Goal: Information Seeking & Learning: Learn about a topic

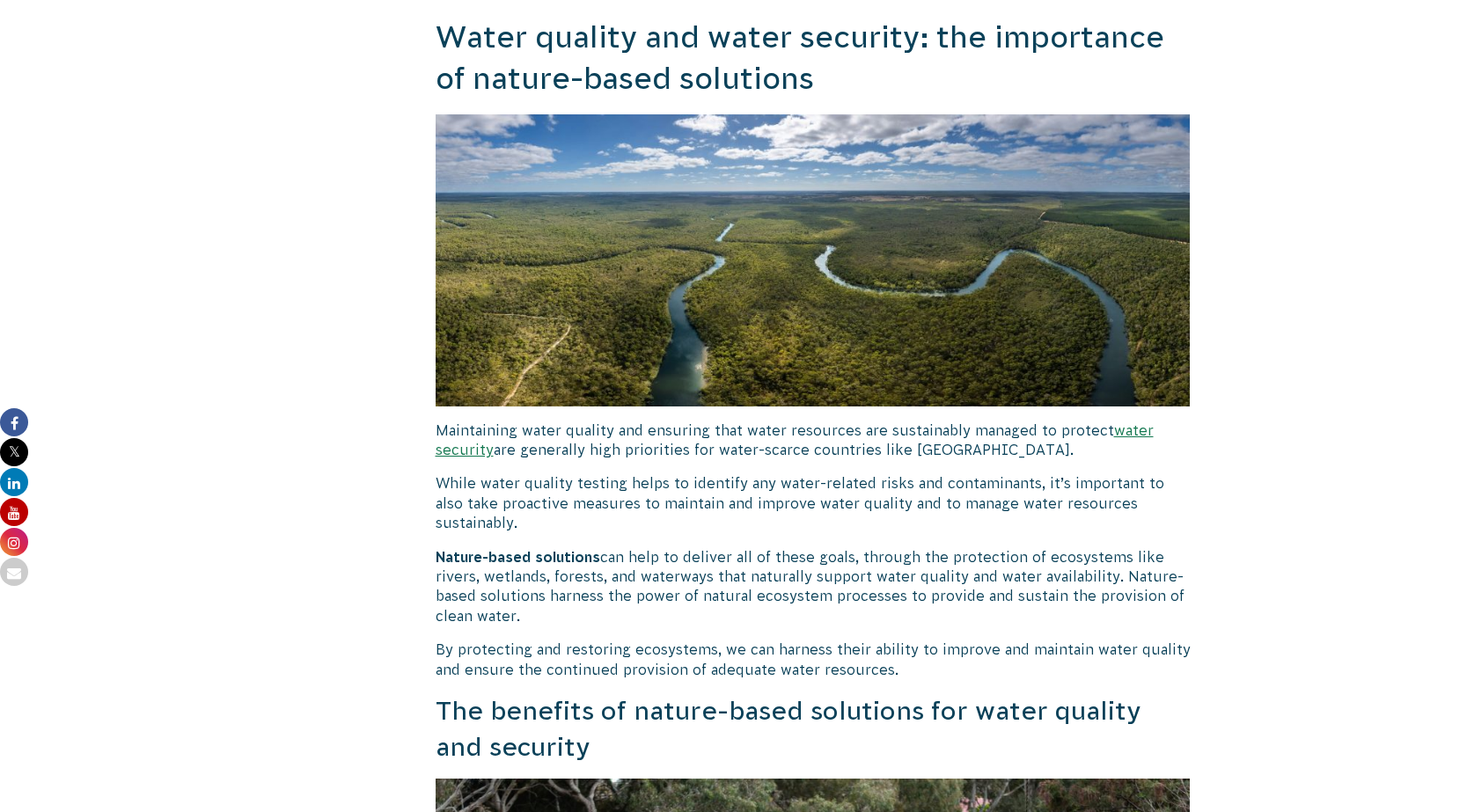
scroll to position [2993, 0]
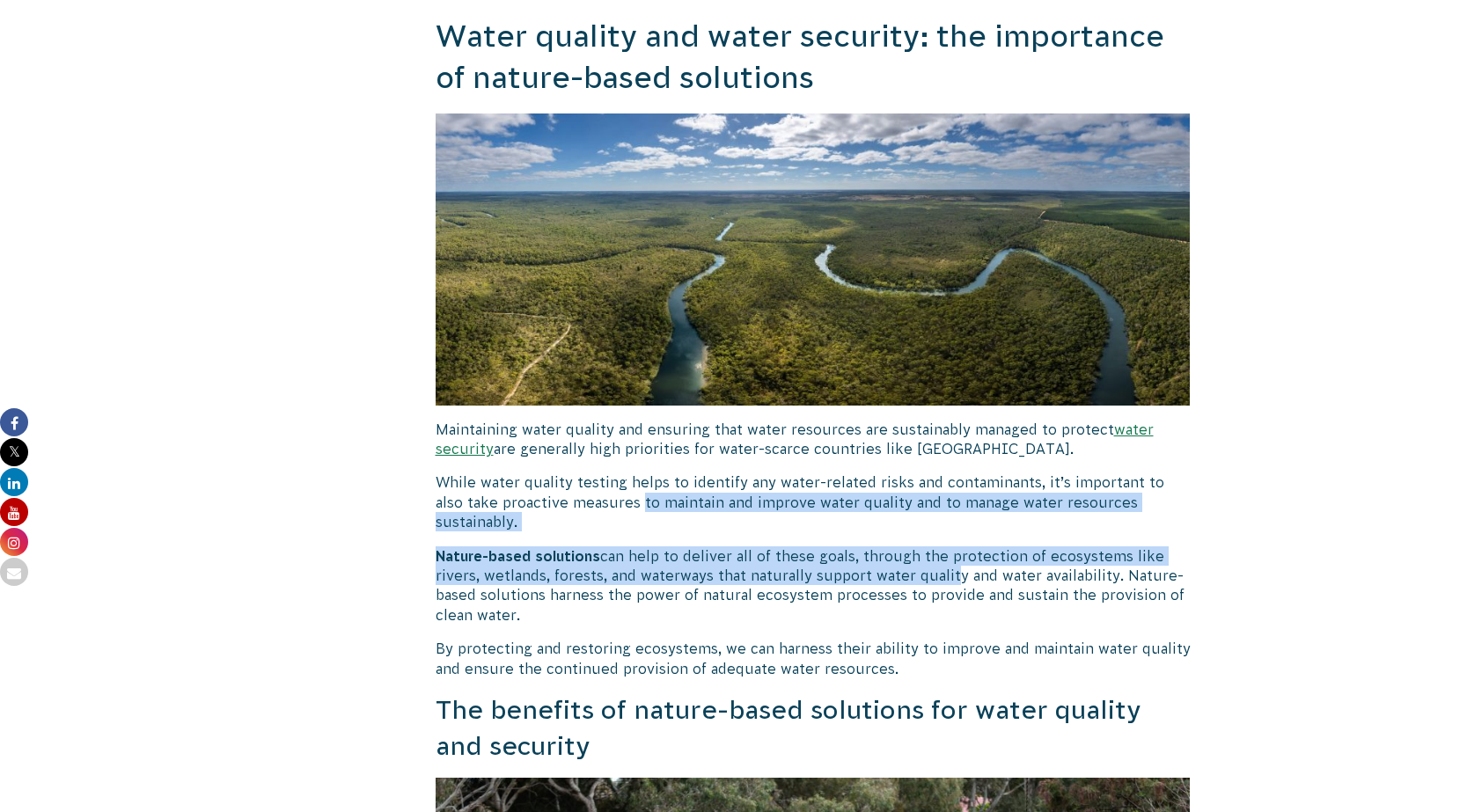
drag, startPoint x: 611, startPoint y: 503, endPoint x: 986, endPoint y: 539, distance: 376.7
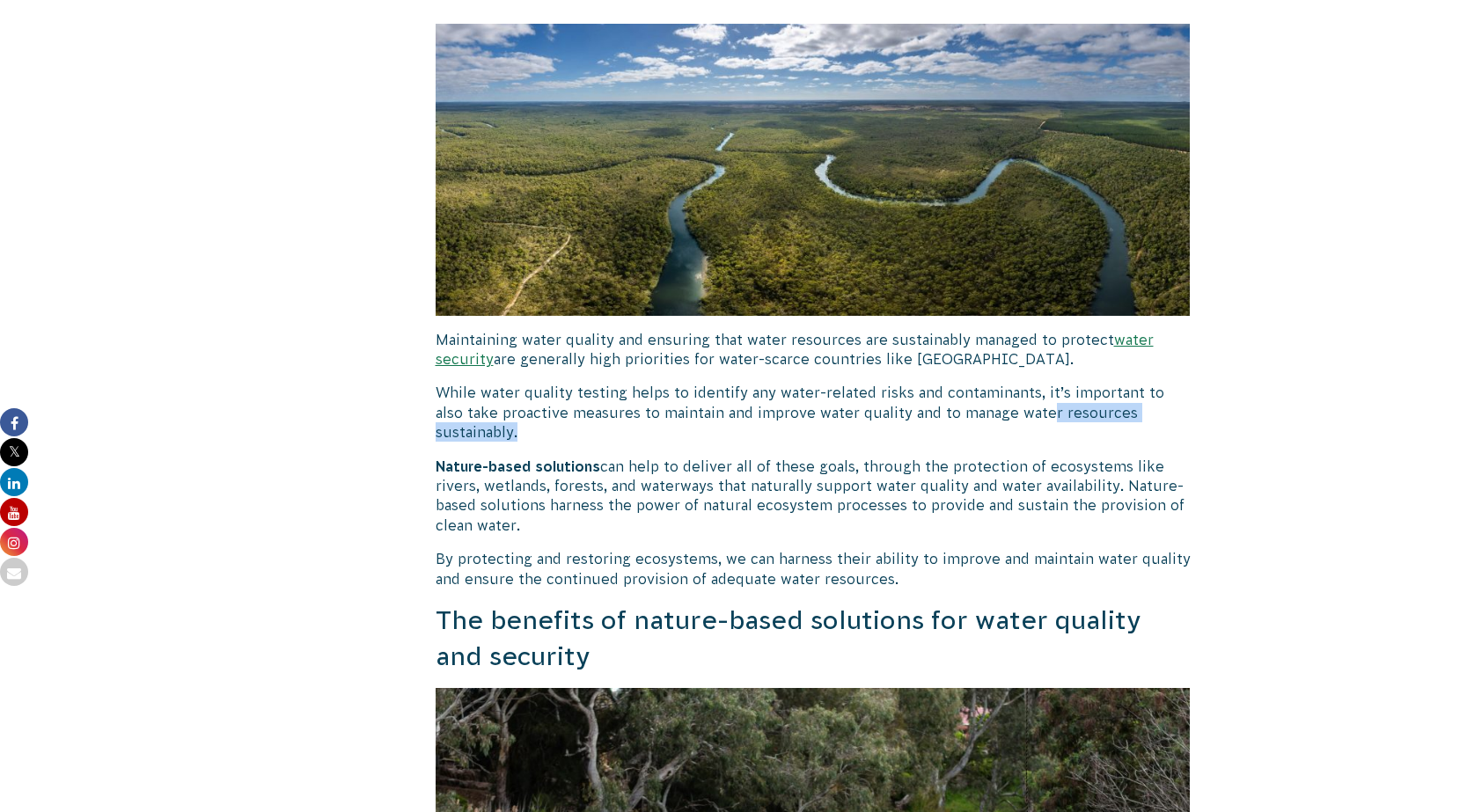
scroll to position [3081, 0]
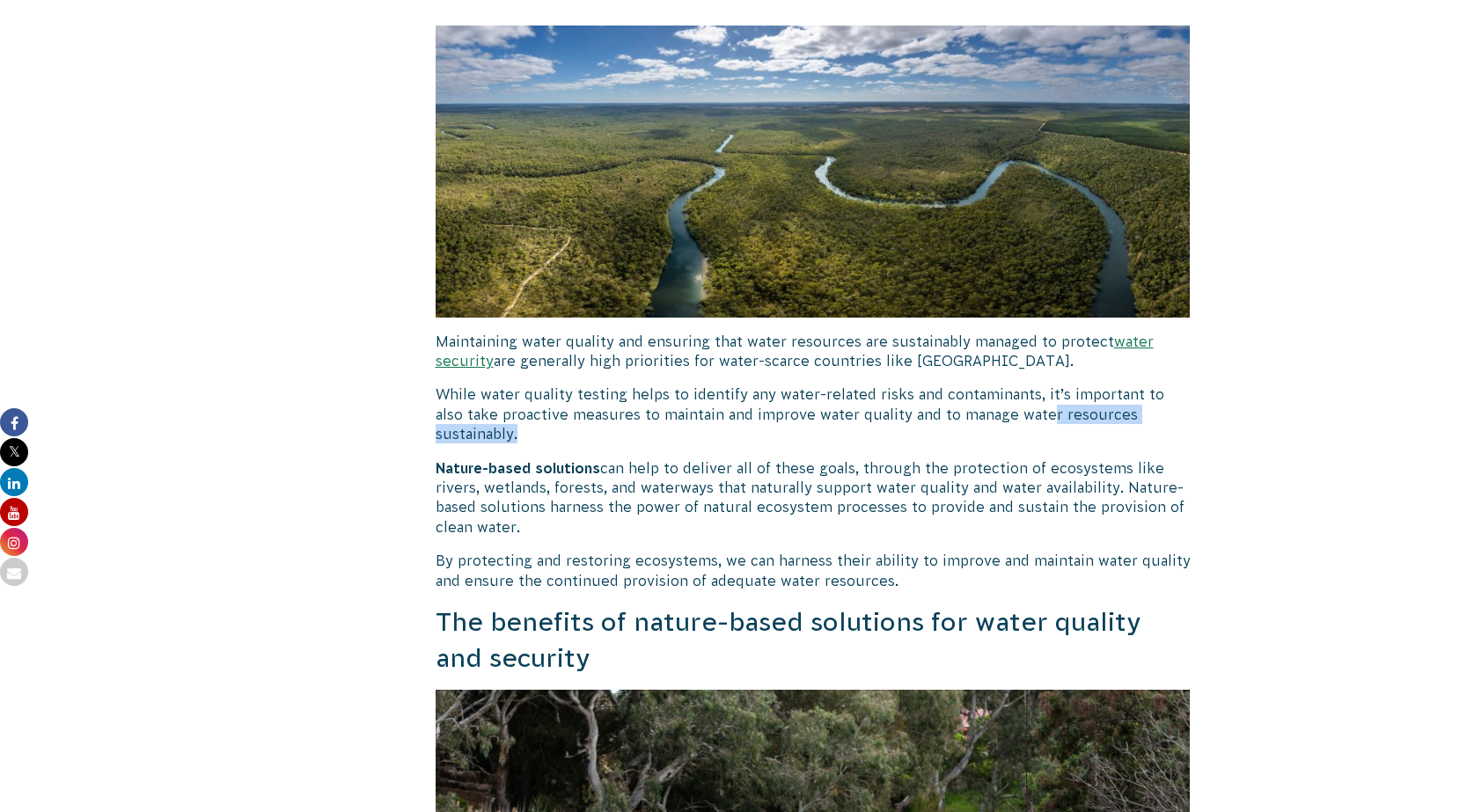
click at [689, 430] on div "Understanding Water Quality and Testing If you’re concerned about the health im…" at bounding box center [813, 791] width 755 height 6868
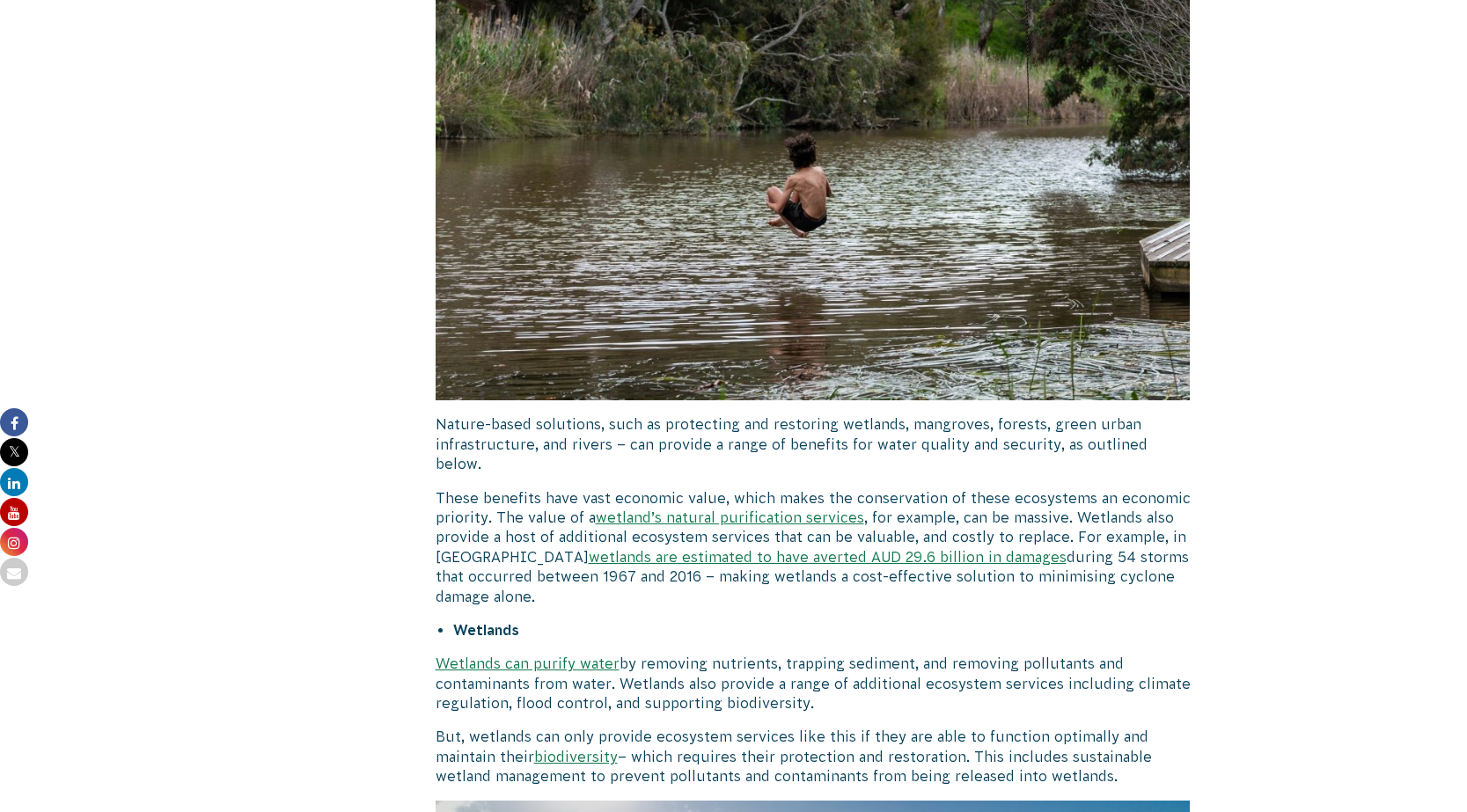
scroll to position [3872, 0]
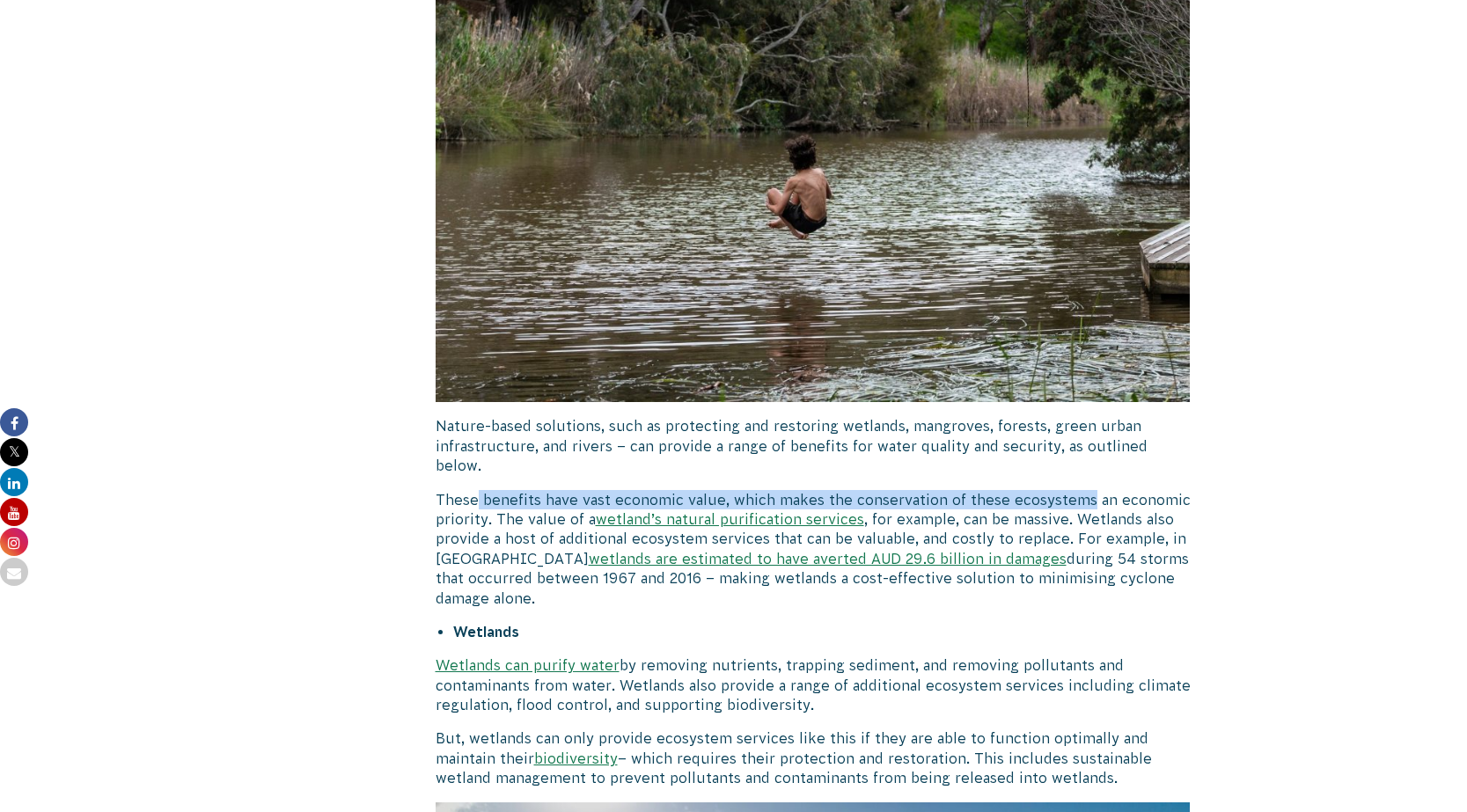
drag, startPoint x: 480, startPoint y: 466, endPoint x: 1085, endPoint y: 464, distance: 605.0
click at [1087, 490] on p "These benefits have vast economic value, which makes the conservation of these …" at bounding box center [813, 548] width 755 height 118
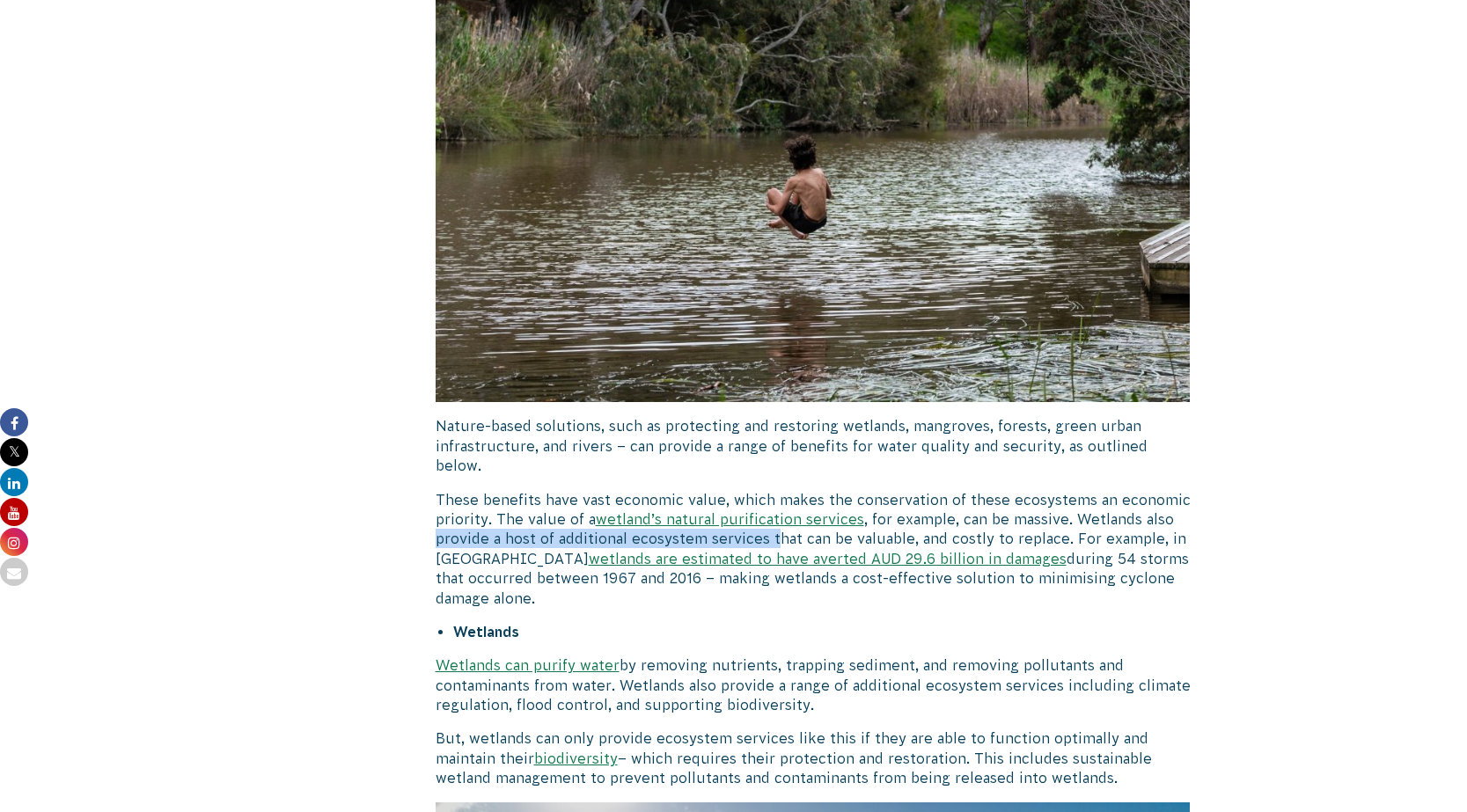
drag, startPoint x: 437, startPoint y: 498, endPoint x: 773, endPoint y: 497, distance: 336.0
click at [773, 497] on p "These benefits have vast economic value, which makes the conservation of these …" at bounding box center [813, 548] width 755 height 118
click at [907, 490] on p "These benefits have vast economic value, which makes the conservation of these …" at bounding box center [813, 548] width 755 height 118
drag, startPoint x: 958, startPoint y: 489, endPoint x: 871, endPoint y: 512, distance: 90.0
click at [915, 511] on p "These benefits have vast economic value, which makes the conservation of these …" at bounding box center [813, 548] width 755 height 118
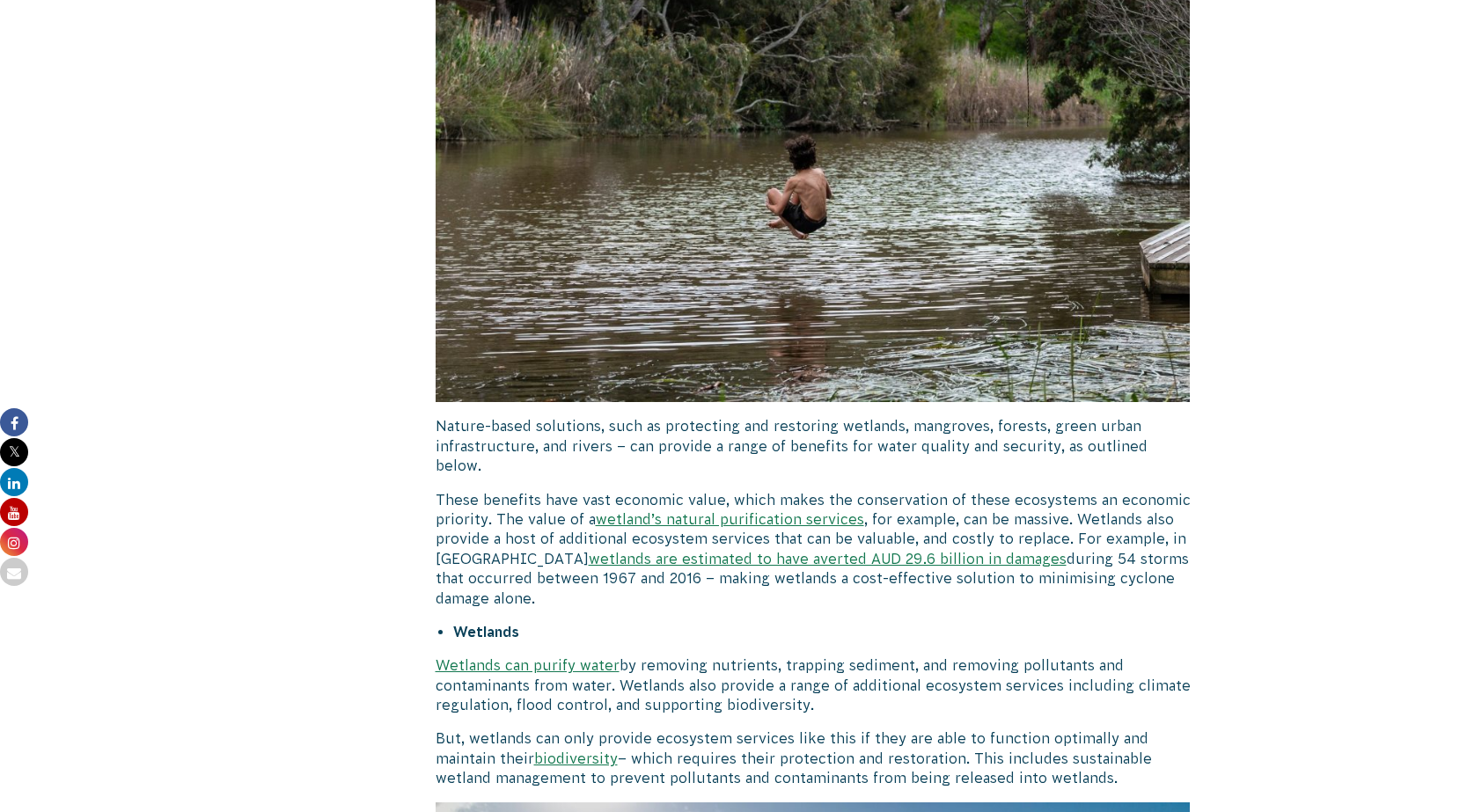
drag, startPoint x: 320, startPoint y: 505, endPoint x: 293, endPoint y: 501, distance: 27.3
click at [287, 501] on div "[DATE] Action for Ocean Wetlands and Rivers" at bounding box center [338, 43] width 121 height 6953
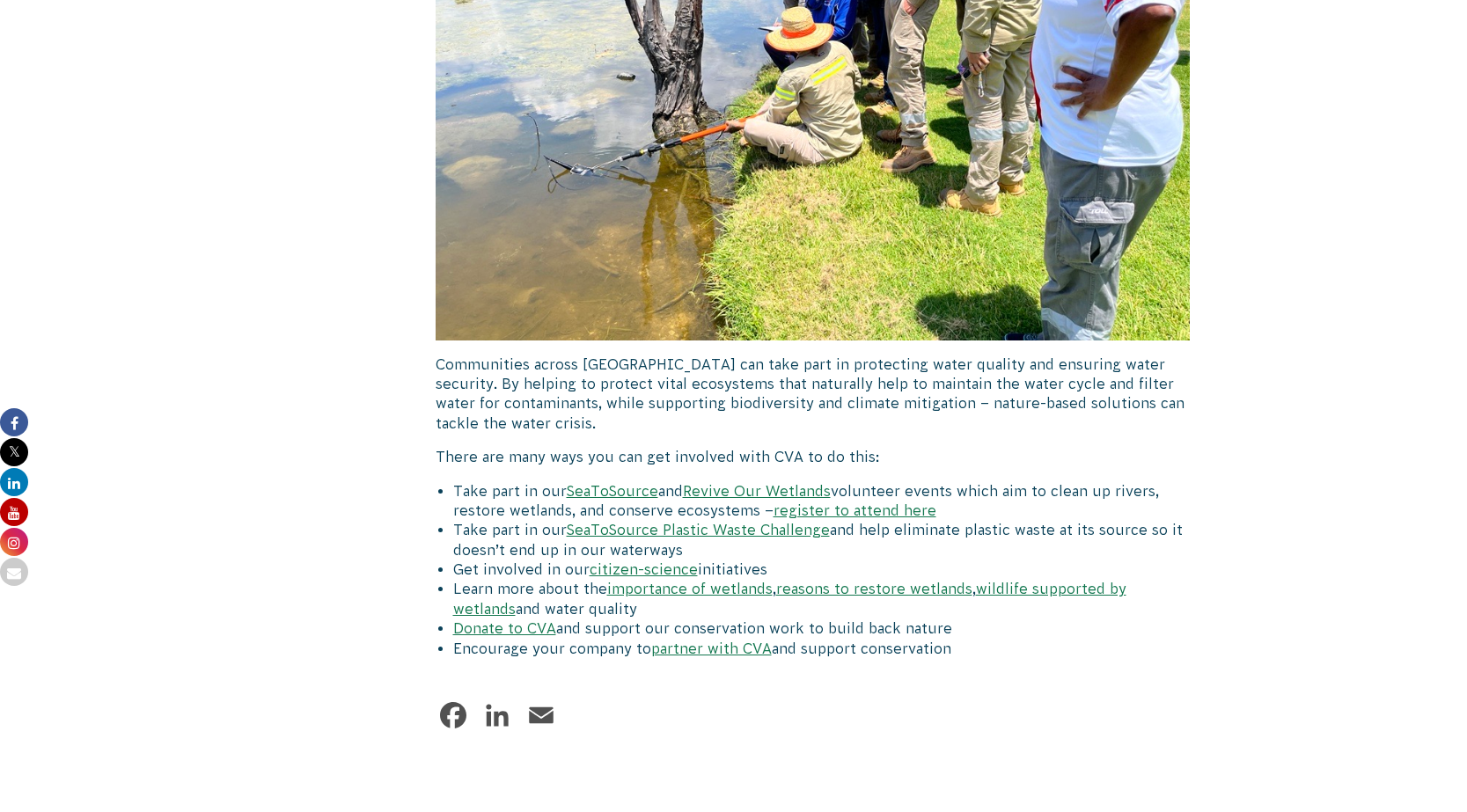
scroll to position [6556, 0]
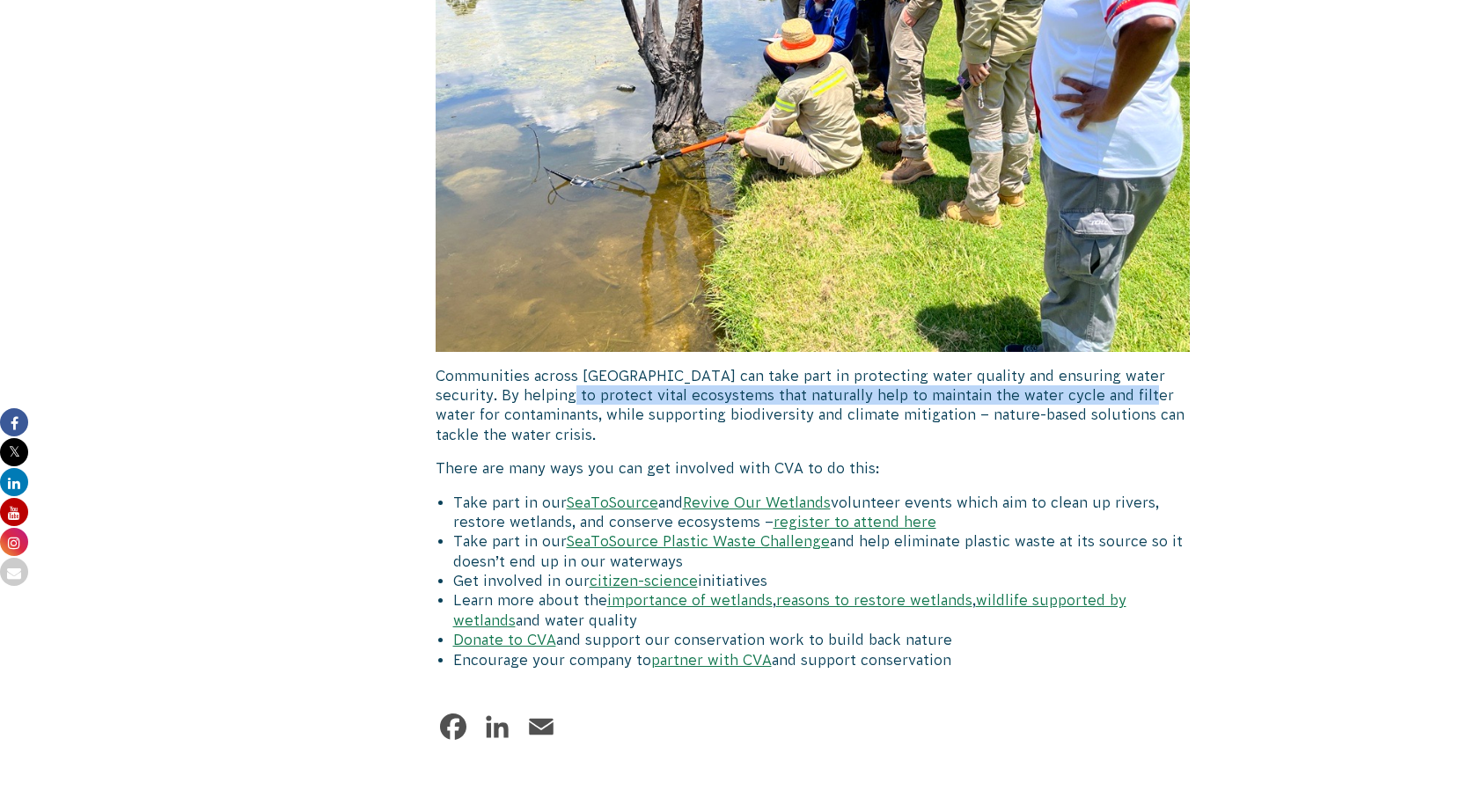
drag, startPoint x: 554, startPoint y: 361, endPoint x: 1092, endPoint y: 371, distance: 538.1
click at [1118, 366] on p "Communities across [GEOGRAPHIC_DATA] can take part in protecting water quality …" at bounding box center [813, 406] width 755 height 79
click at [730, 366] on p "Communities across [GEOGRAPHIC_DATA] can take part in protecting water quality …" at bounding box center [813, 406] width 755 height 79
drag, startPoint x: 578, startPoint y: 355, endPoint x: 896, endPoint y: 383, distance: 319.2
click at [913, 385] on p "Communities across [GEOGRAPHIC_DATA] can take part in protecting water quality …" at bounding box center [813, 406] width 755 height 79
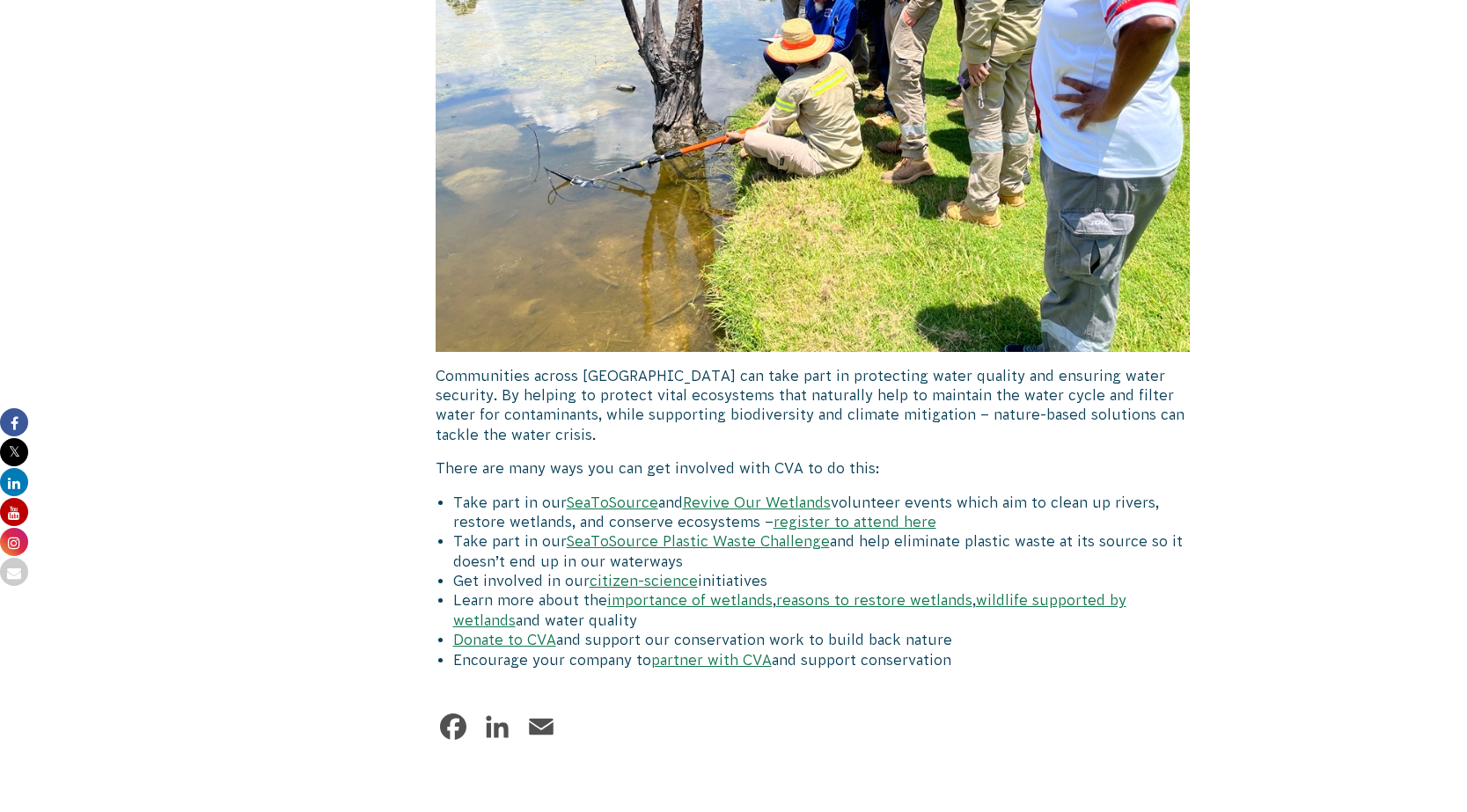
click at [877, 381] on p "Communities across [GEOGRAPHIC_DATA] can take part in protecting water quality …" at bounding box center [813, 406] width 755 height 79
drag, startPoint x: 944, startPoint y: 371, endPoint x: 639, endPoint y: 393, distance: 305.8
click at [639, 393] on p "Communities across [GEOGRAPHIC_DATA] can take part in protecting water quality …" at bounding box center [813, 406] width 755 height 79
drag, startPoint x: 478, startPoint y: 421, endPoint x: 847, endPoint y: 442, distance: 369.6
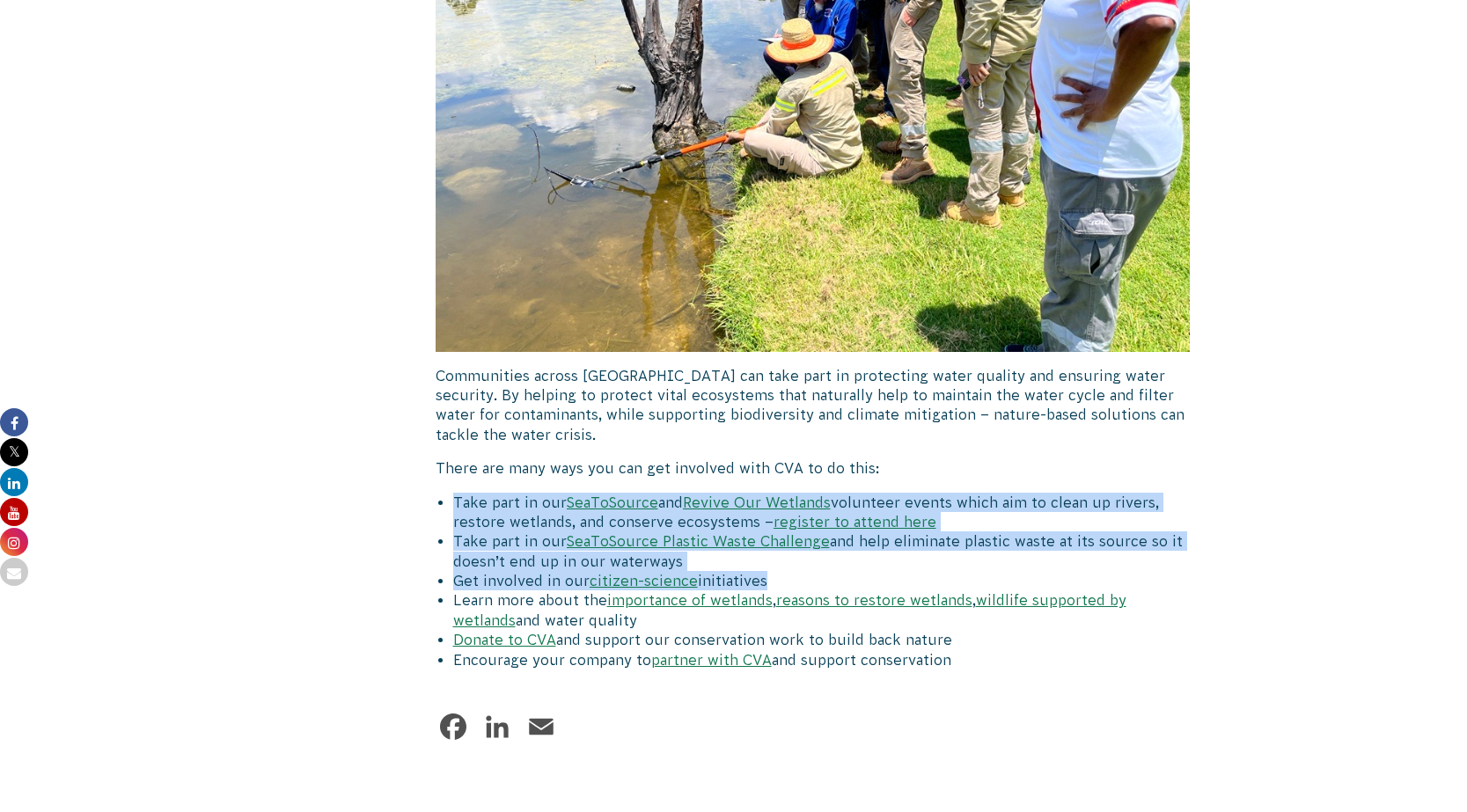
drag, startPoint x: 705, startPoint y: 441, endPoint x: 761, endPoint y: 536, distance: 110.3
drag, startPoint x: 869, startPoint y: 527, endPoint x: 860, endPoint y: 526, distance: 9.1
click at [868, 531] on li "Take part in our SeaToSource Plastic Waste Challenge and help eliminate plastic…" at bounding box center [822, 551] width 738 height 40
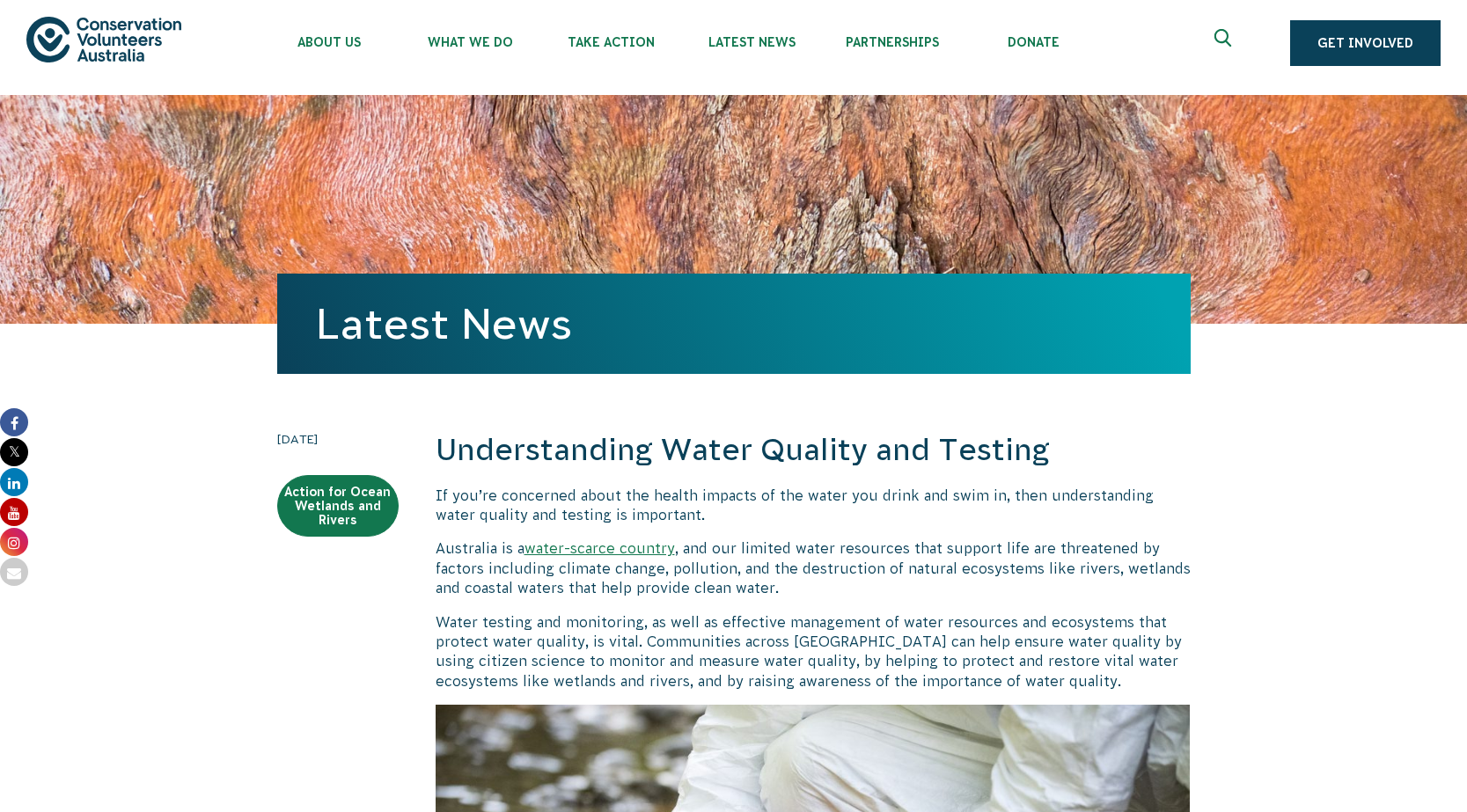
scroll to position [0, 0]
